Goal: Contribute content: Add original content to the website for others to see

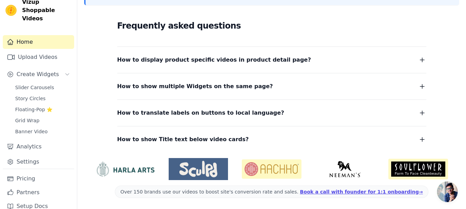
scroll to position [10, 0]
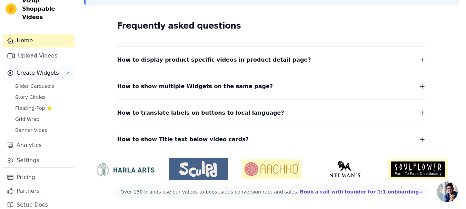
click at [64, 70] on icon "Sidebar" at bounding box center [67, 73] width 6 height 6
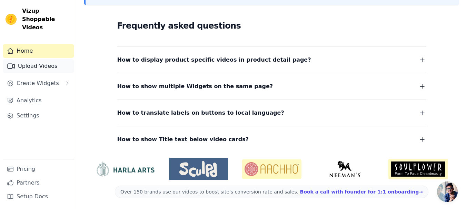
click at [49, 59] on link "Upload Videos" at bounding box center [38, 66] width 71 height 14
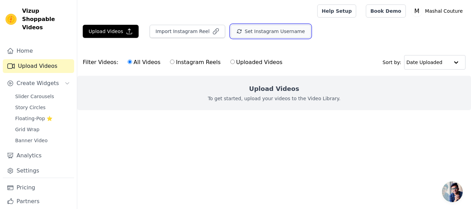
click at [258, 34] on button "Set Instagram Username" at bounding box center [271, 31] width 80 height 13
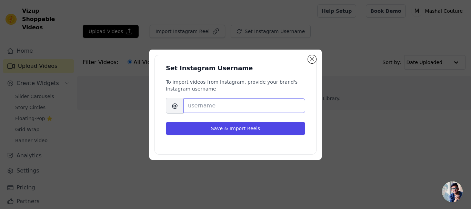
click at [218, 106] on input "Brand's Instagram Username" at bounding box center [244, 106] width 122 height 14
click at [258, 110] on input "Brand's Instagram Username" at bounding box center [244, 106] width 122 height 14
paste input "mashalcouture"
click at [258, 110] on input "mashalcouture" at bounding box center [244, 106] width 122 height 14
type input "mashalcouture"
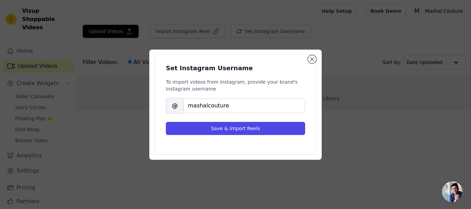
click at [260, 94] on div "To import videos from Instagram, provide your brand's Instagram username [PERSO…" at bounding box center [235, 96] width 139 height 35
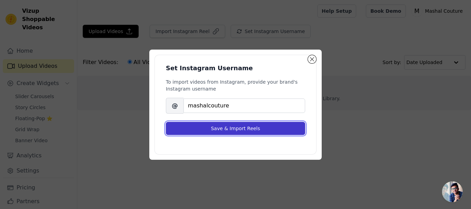
click at [260, 128] on button "Save & Import Reels" at bounding box center [235, 128] width 139 height 13
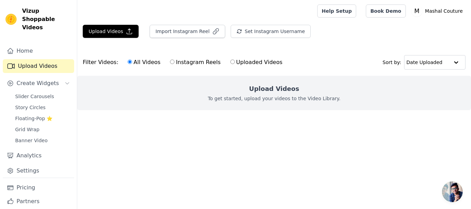
click at [456, 193] on span "Open chat" at bounding box center [452, 192] width 21 height 21
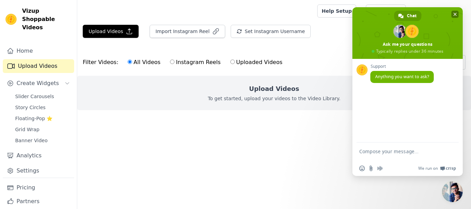
click at [455, 16] on span "Close chat" at bounding box center [455, 14] width 3 height 3
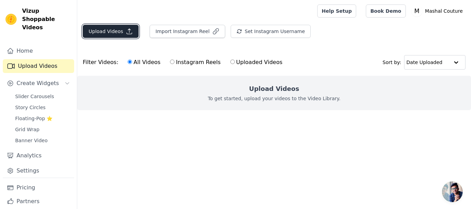
click at [118, 32] on button "Upload Videos" at bounding box center [111, 31] width 56 height 13
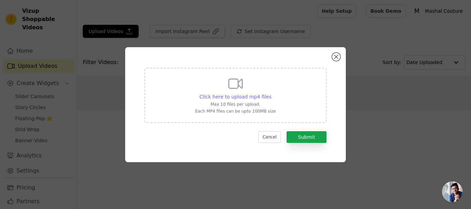
click at [248, 97] on span "Click here to upload mp4 files" at bounding box center [236, 97] width 72 height 6
click at [271, 93] on input "Click here to upload mp4 files Max 10 files per upload. Each MP4 files can be u…" at bounding box center [271, 93] width 0 height 0
type input "C:\fakepath\Edge Day 01 - Film-1 (1).mp4"
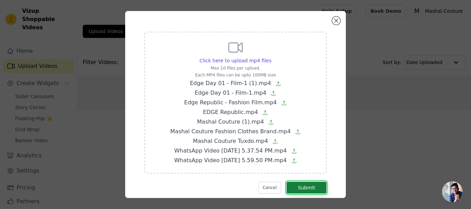
click at [300, 187] on button "Submit" at bounding box center [307, 188] width 40 height 12
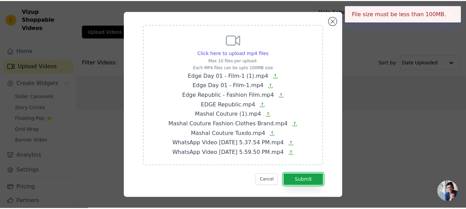
scroll to position [15, 0]
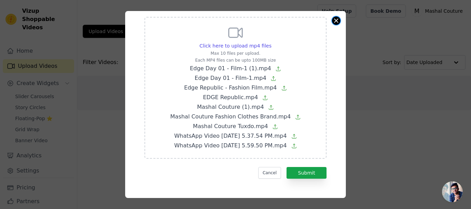
click at [336, 22] on button "Close modal" at bounding box center [336, 21] width 8 height 8
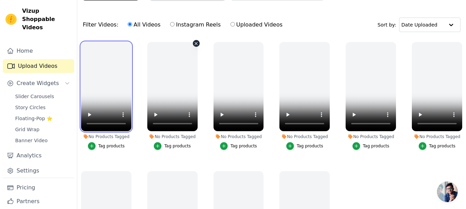
scroll to position [0, 0]
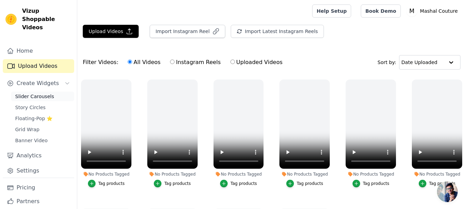
click at [34, 93] on span "Slider Carousels" at bounding box center [34, 96] width 39 height 7
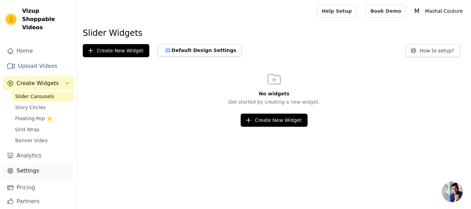
click at [28, 164] on link "Settings" at bounding box center [38, 171] width 71 height 14
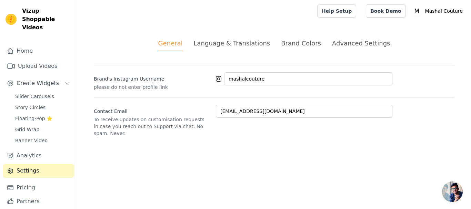
click at [343, 47] on div "Advanced Settings" at bounding box center [361, 43] width 58 height 9
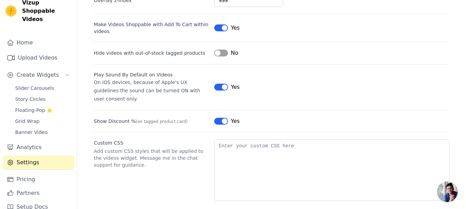
scroll to position [10, 0]
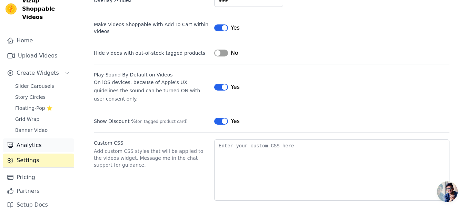
click at [40, 139] on link "Analytics" at bounding box center [38, 146] width 71 height 14
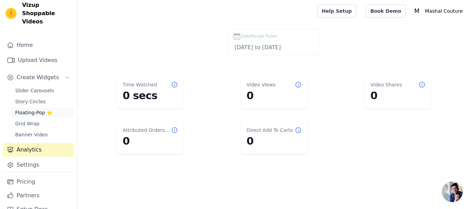
scroll to position [10, 0]
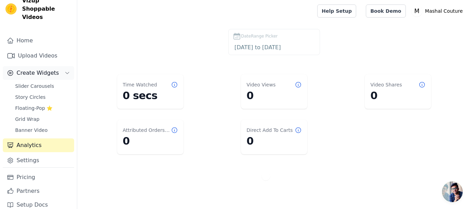
click at [64, 70] on icon "Sidebar" at bounding box center [67, 73] width 6 height 6
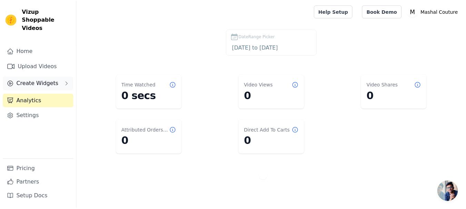
scroll to position [0, 0]
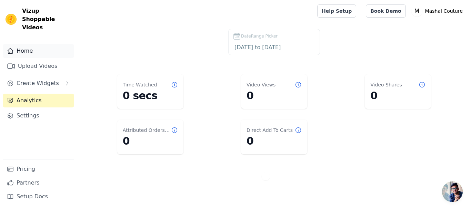
click at [38, 44] on link "Home" at bounding box center [38, 51] width 71 height 14
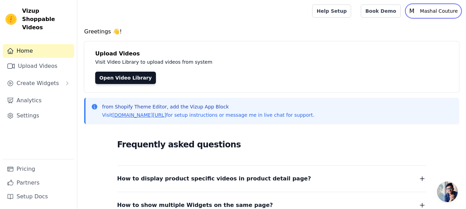
click at [438, 13] on p "Mashal Couture" at bounding box center [438, 11] width 43 height 12
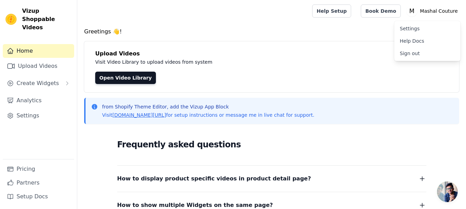
click at [429, 31] on link "Settings" at bounding box center [427, 28] width 66 height 12
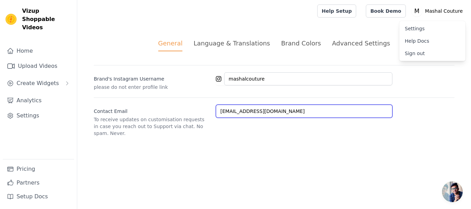
click at [300, 111] on input "[EMAIL_ADDRESS][DOMAIN_NAME]" at bounding box center [304, 111] width 177 height 13
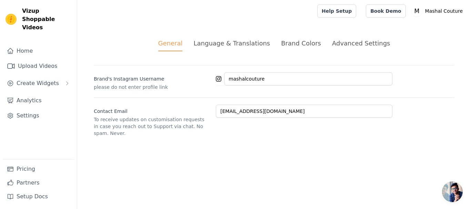
click at [278, 153] on html "Vizup Shoppable Videos Home Upload Videos Create Widgets Analytics Settings Pri…" at bounding box center [235, 76] width 471 height 153
